Goal: Information Seeking & Learning: Learn about a topic

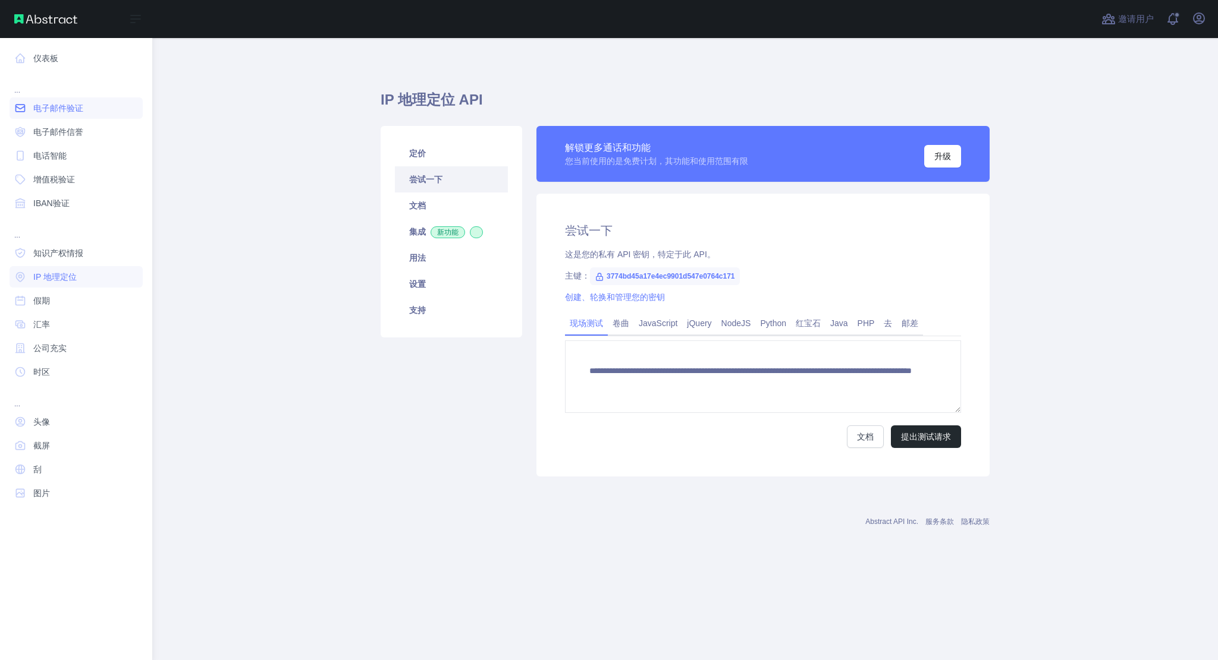
click at [72, 106] on font "电子邮件验证" at bounding box center [58, 108] width 50 height 10
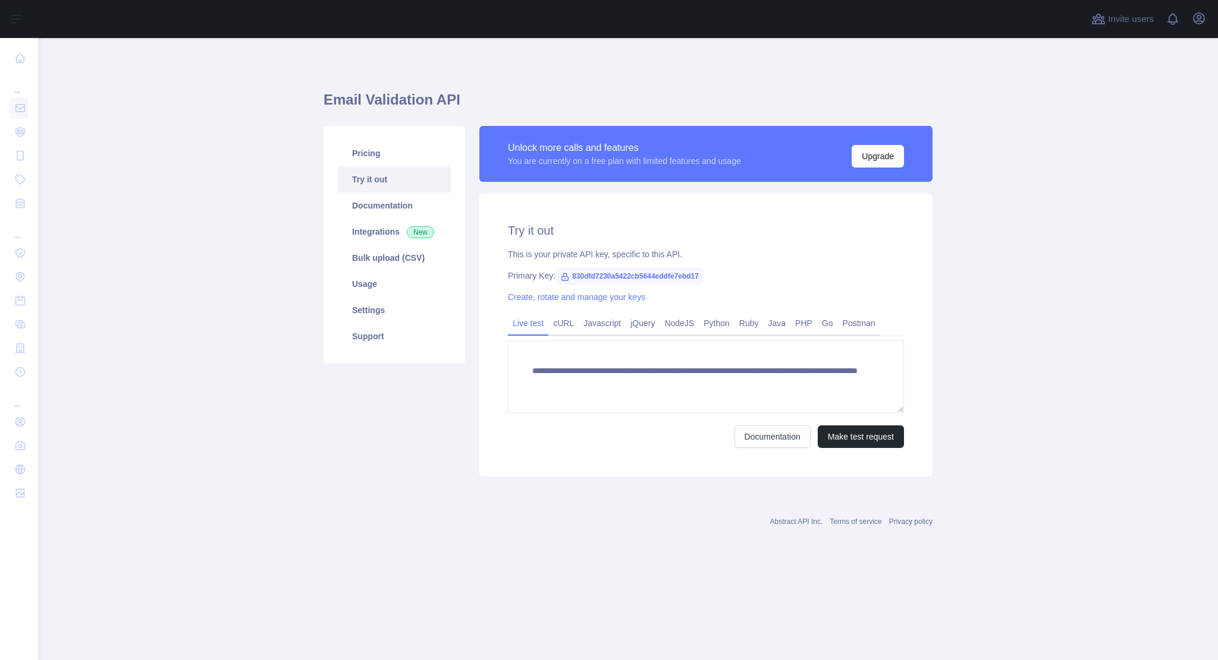
click at [693, 272] on span "830dfd7230a5422cb5644eddfe7ebd17" at bounding box center [629, 277] width 148 height 18
drag, startPoint x: 697, startPoint y: 275, endPoint x: 569, endPoint y: 275, distance: 127.8
click at [569, 275] on span "830dfd7230a5422cb5644eddfe7ebd17" at bounding box center [629, 277] width 148 height 18
copy span "830dfd7230a5422cb5644eddfe7ebd17"
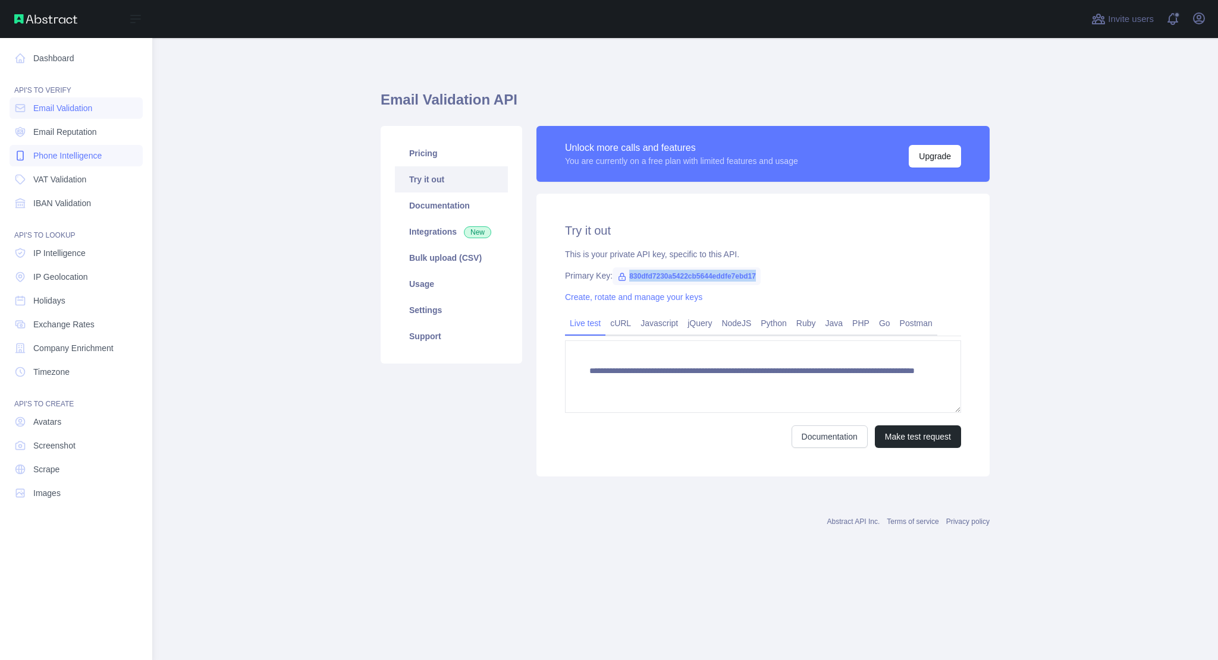
click at [83, 158] on span "Phone Intelligence" at bounding box center [67, 156] width 68 height 12
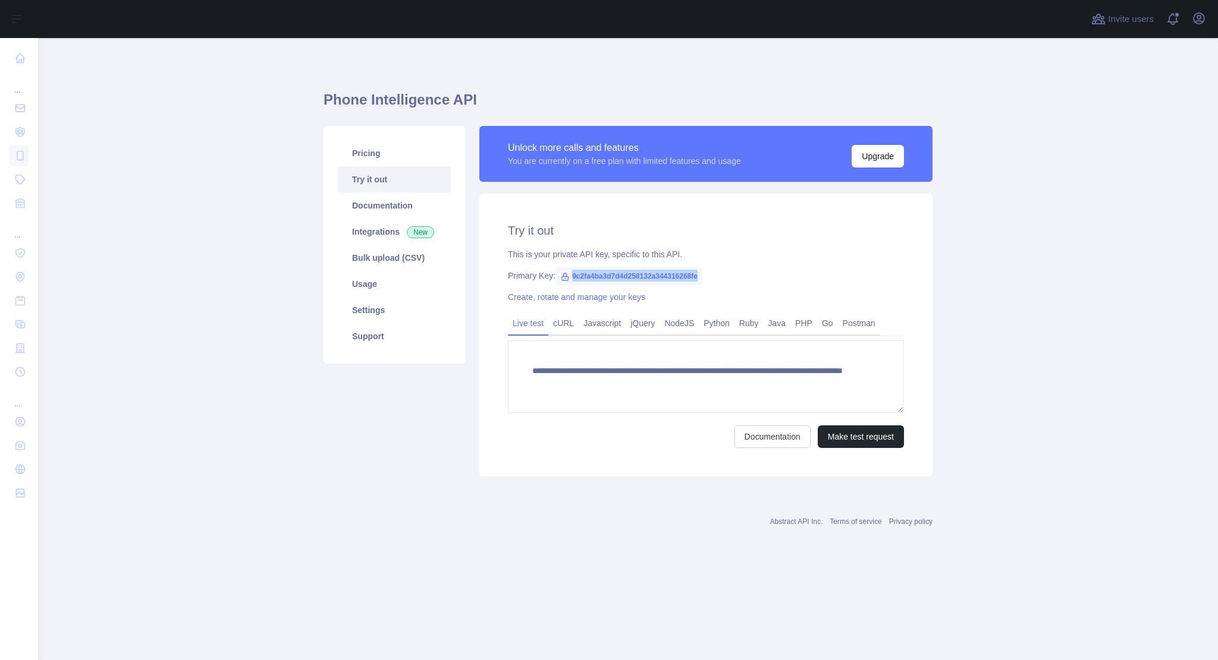
drag, startPoint x: 570, startPoint y: 275, endPoint x: 696, endPoint y: 273, distance: 126.6
click at [696, 273] on span "9c2fa4ba3d7d4d258132a344316268fe" at bounding box center [628, 277] width 147 height 18
copy span "9c2fa4ba3d7d4d258132a344316268fe"
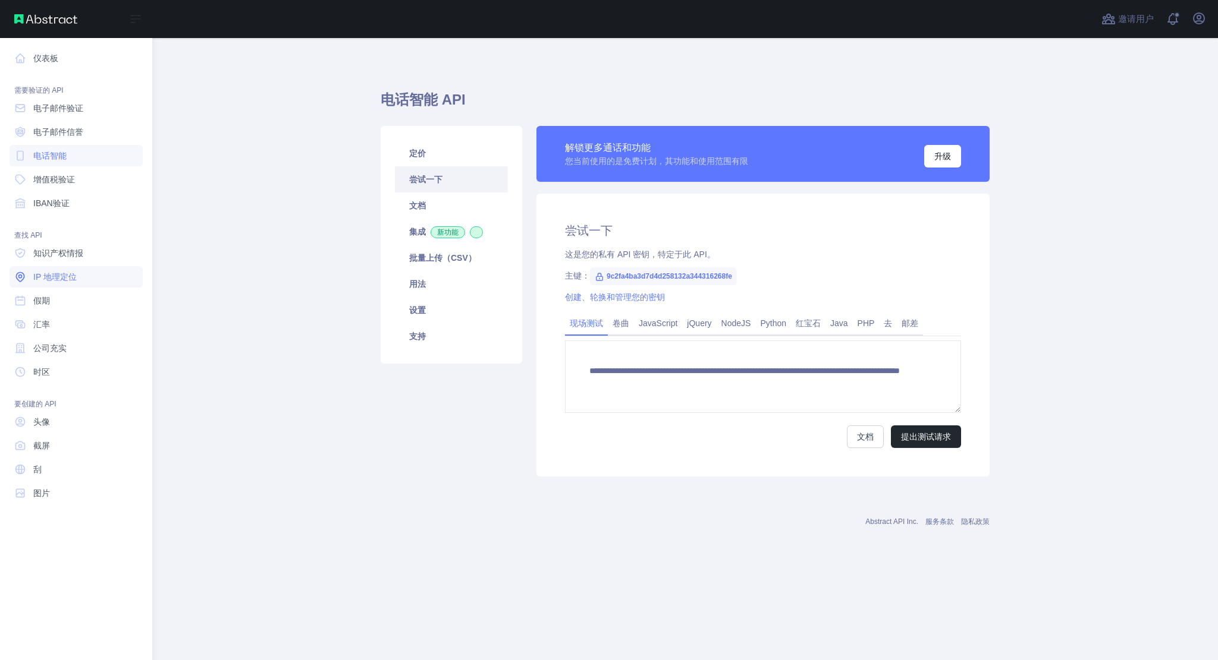
click at [68, 275] on font "IP 地理定位" at bounding box center [54, 277] width 43 height 10
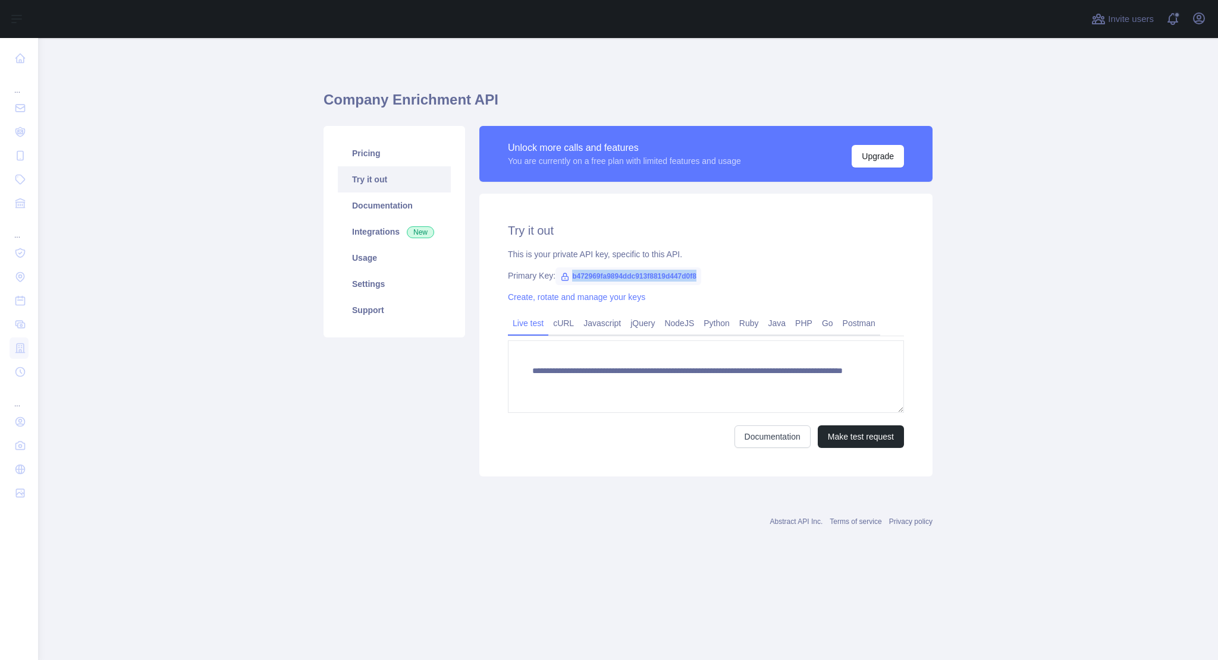
drag, startPoint x: 570, startPoint y: 276, endPoint x: 698, endPoint y: 280, distance: 128.5
click at [698, 280] on span "b472969fa9894ddc913f8819d447d0f8" at bounding box center [628, 277] width 146 height 18
copy span "b472969fa9894ddc913f8819d447d0f8"
